Goal: Download file/media

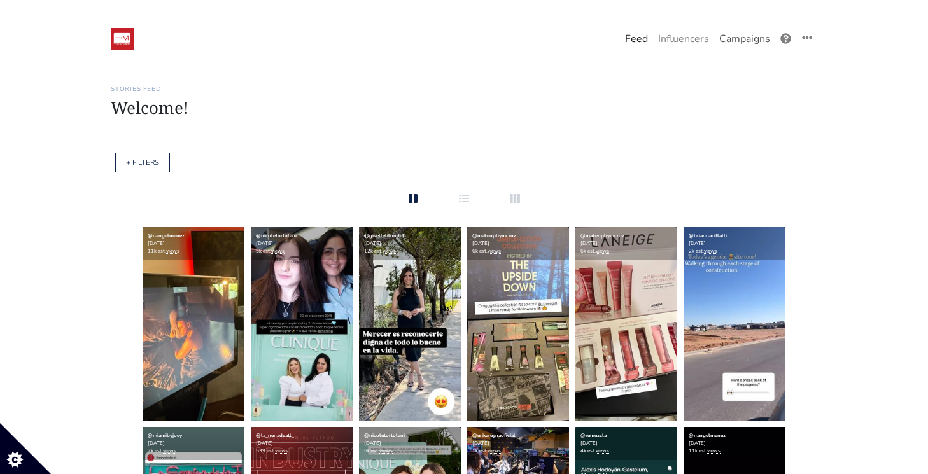
click at [752, 28] on link "Campaigns" at bounding box center [744, 38] width 61 height 25
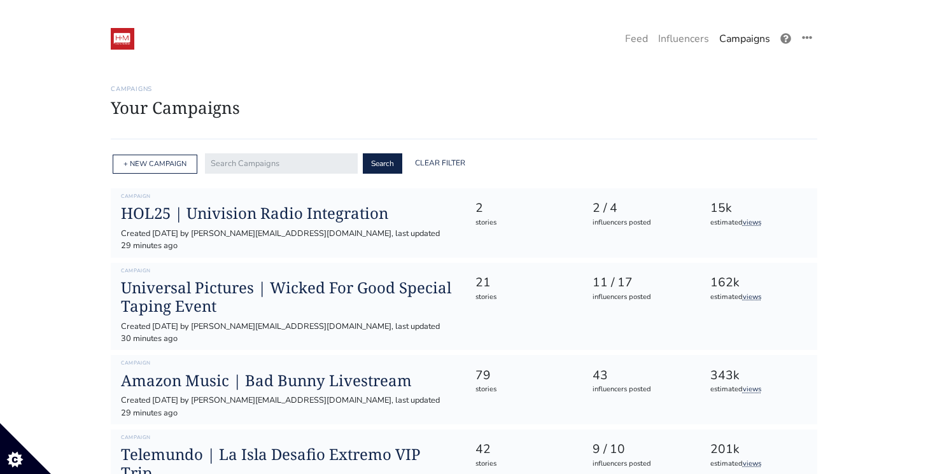
click at [738, 39] on link "Campaigns" at bounding box center [744, 38] width 61 height 25
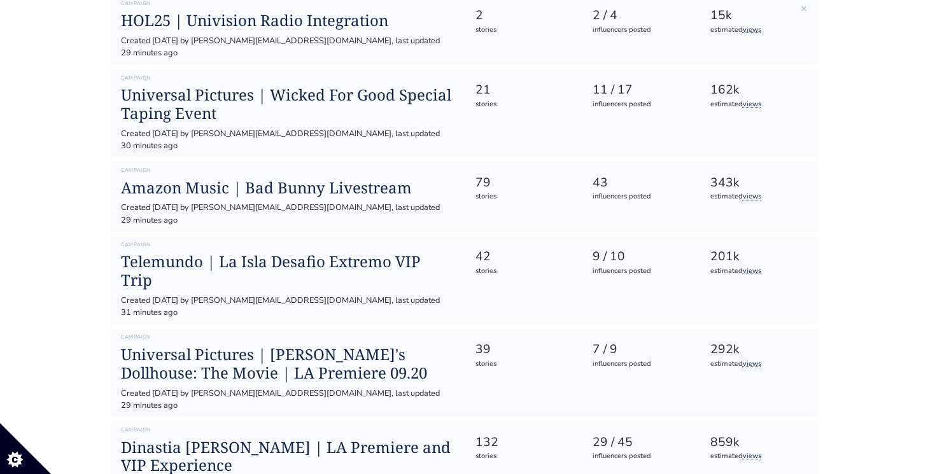
scroll to position [194, 0]
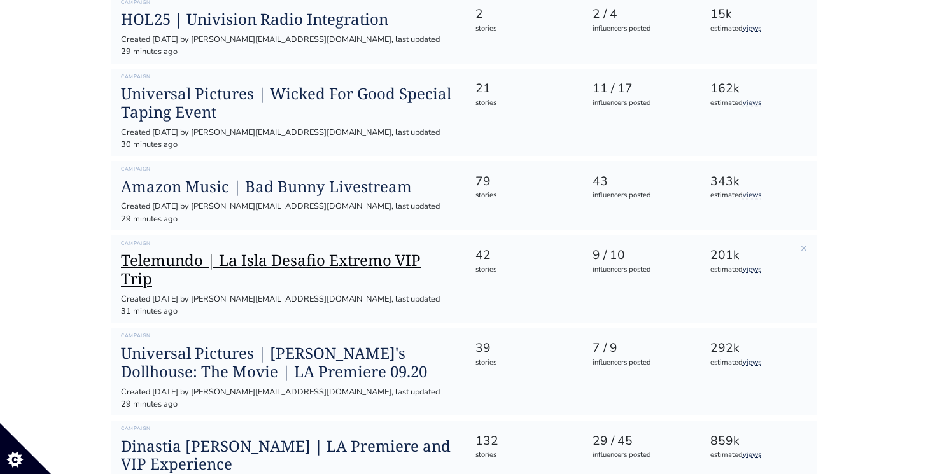
click at [354, 251] on h1 "Telemundo | La Isla Desafio Extremo VIP Trip" at bounding box center [287, 269] width 333 height 37
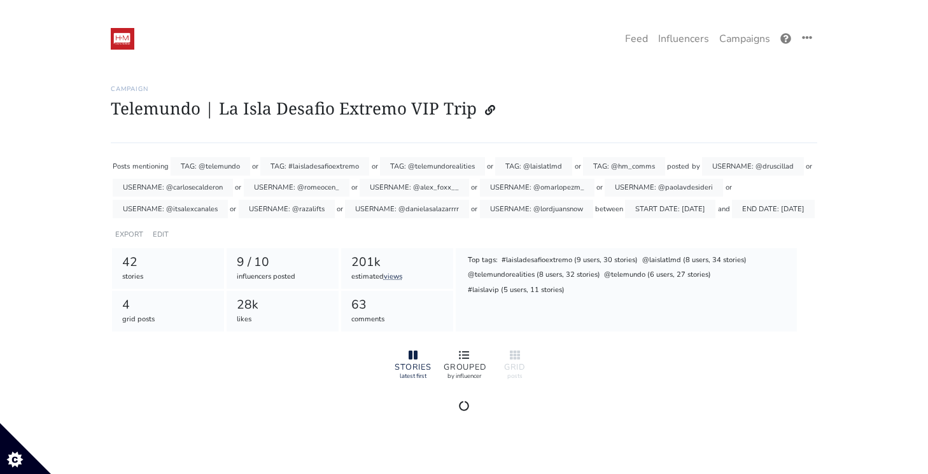
click at [463, 379] on div "GROUPED by influencer" at bounding box center [463, 364] width 51 height 43
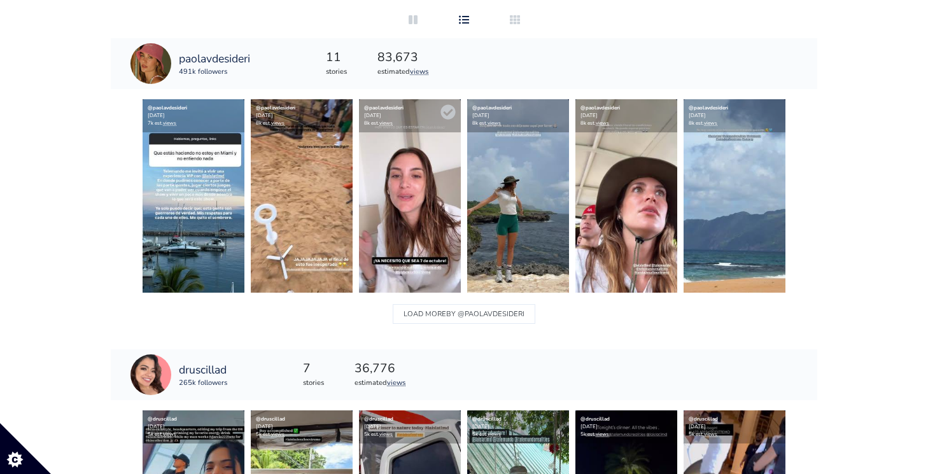
scroll to position [333, 0]
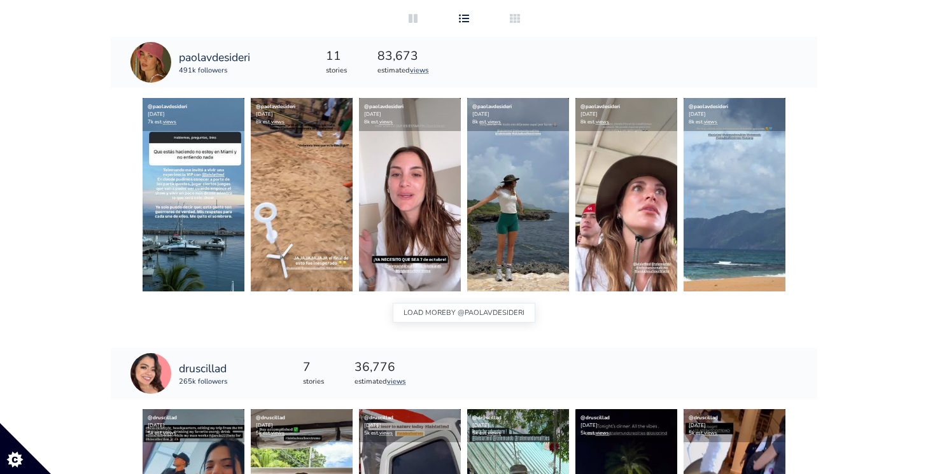
click at [450, 318] on span "BY @paolavdesideri" at bounding box center [485, 313] width 78 height 17
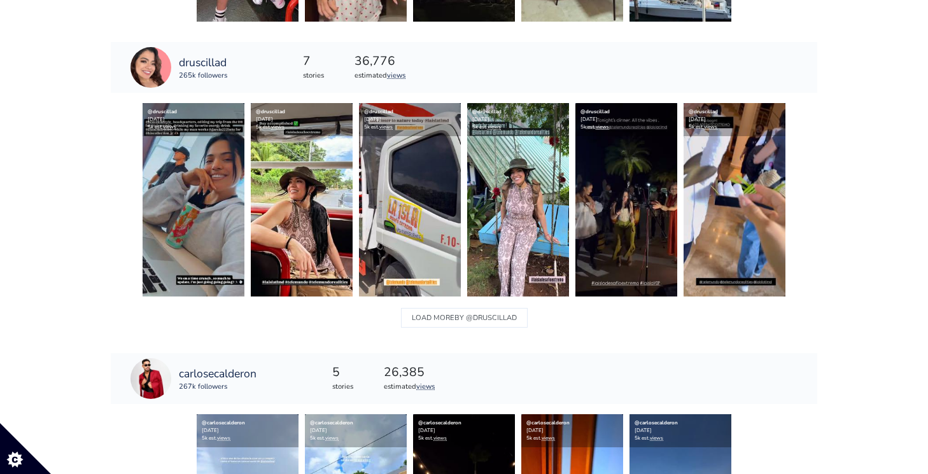
scroll to position [818, 0]
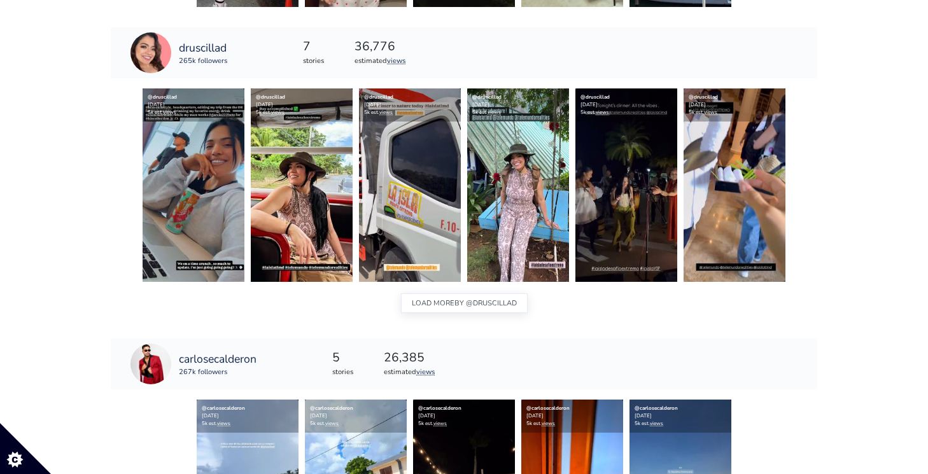
click at [431, 296] on button "LOAD MORE BY @druscillad" at bounding box center [464, 303] width 127 height 20
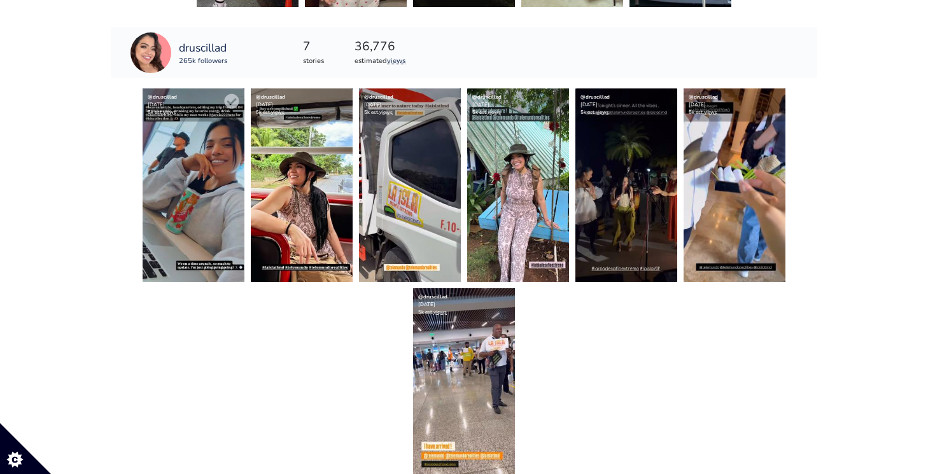
click at [211, 157] on img at bounding box center [194, 184] width 102 height 193
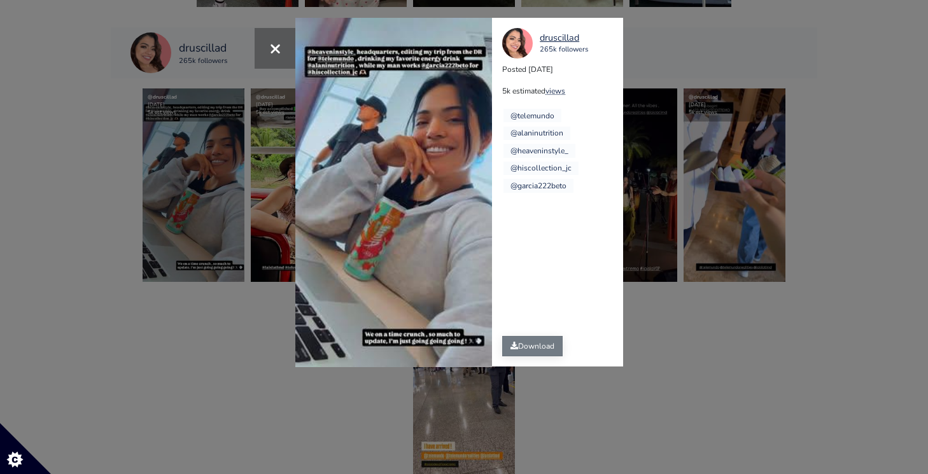
click at [530, 349] on link "Download" at bounding box center [532, 346] width 60 height 20
click at [732, 230] on div "× Your browser does not support HTML5 video. druscillad 265k followers Posted […" at bounding box center [464, 237] width 928 height 474
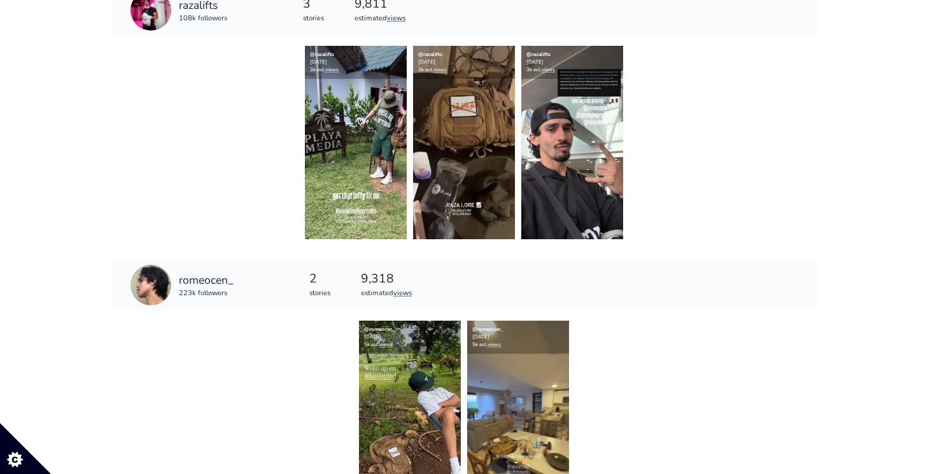
scroll to position [2149, 0]
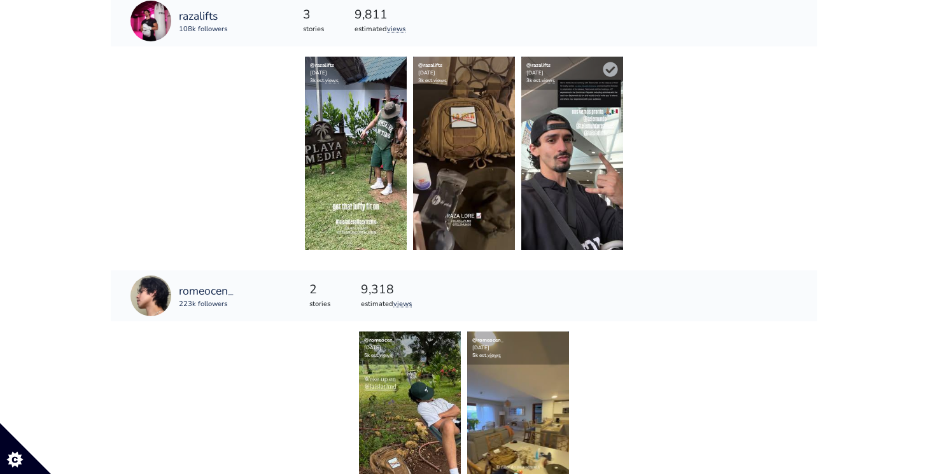
click at [596, 134] on img at bounding box center [572, 153] width 102 height 193
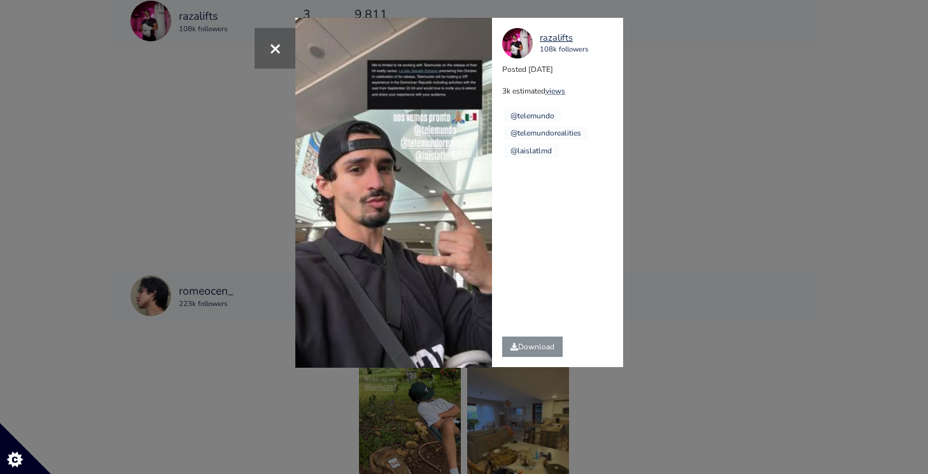
click at [667, 195] on div "× Your browser does not support HTML5 video. razalifts 108k followers Posted [D…" at bounding box center [464, 237] width 928 height 474
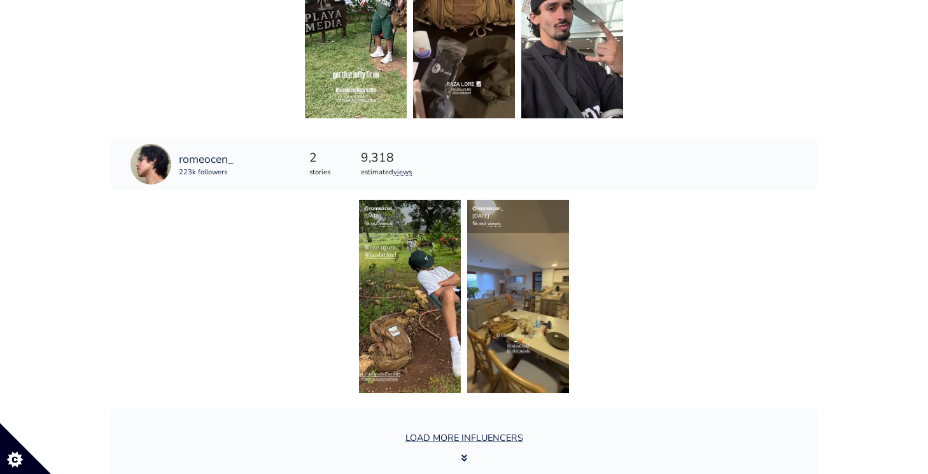
scroll to position [2302, 0]
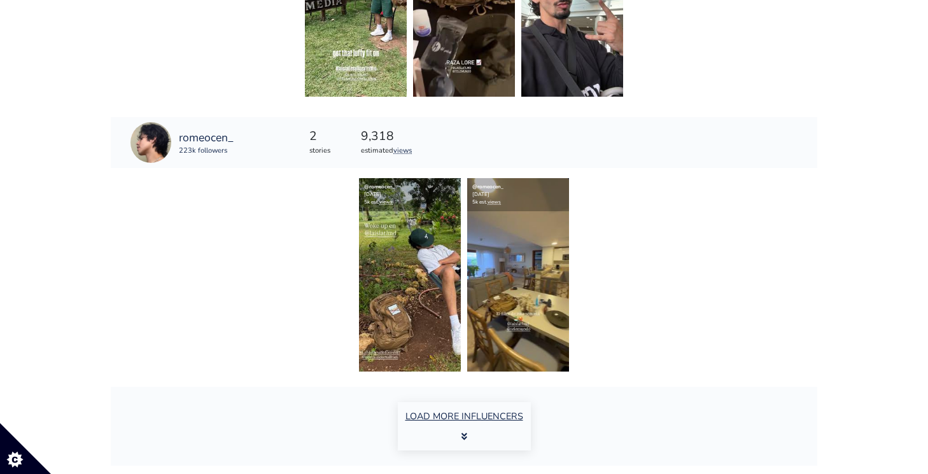
click at [447, 424] on button "LOAD MORE INFLUENCERS" at bounding box center [464, 426] width 133 height 48
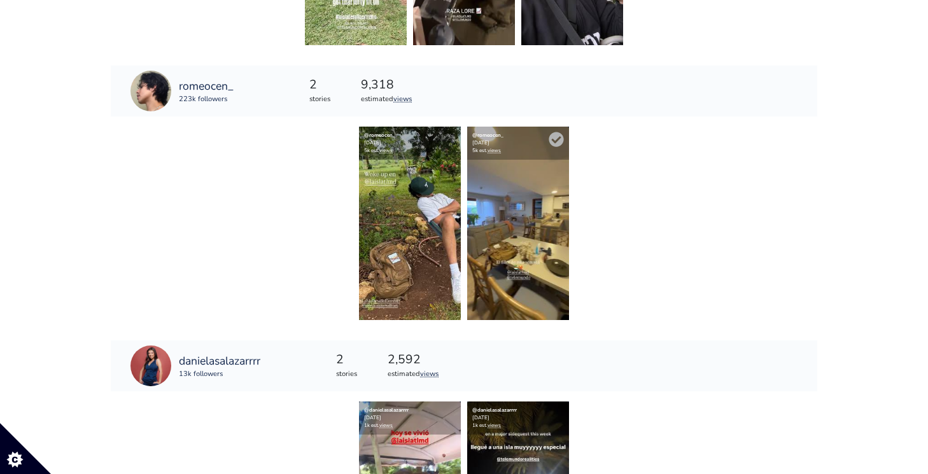
scroll to position [2341, 0]
